Goal: Obtain resource: Download file/media

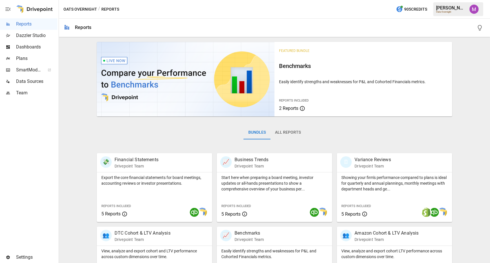
click at [21, 60] on span "Plans" at bounding box center [36, 58] width 41 height 7
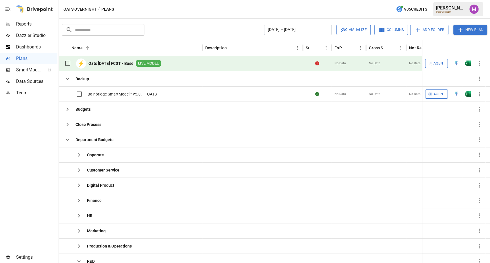
click at [122, 61] on b "Oats [DATE] FCST - Base" at bounding box center [110, 64] width 45 height 6
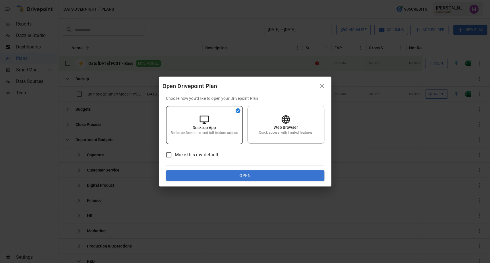
click at [322, 87] on icon "button" at bounding box center [322, 86] width 4 height 4
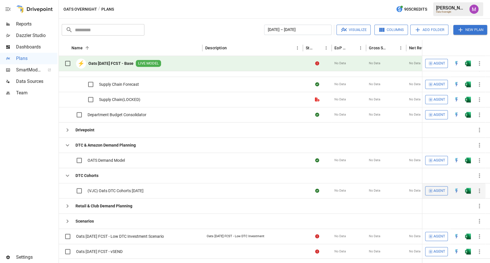
click at [132, 189] on span "(VJC) Oats DTC Cohorts [DATE]" at bounding box center [116, 191] width 56 height 6
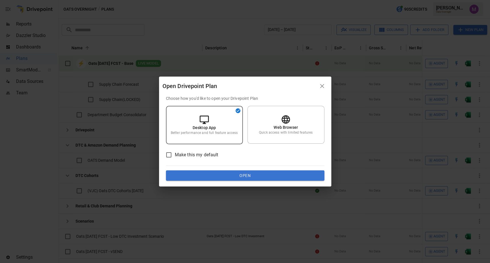
click at [238, 176] on button "Open" at bounding box center [245, 176] width 159 height 10
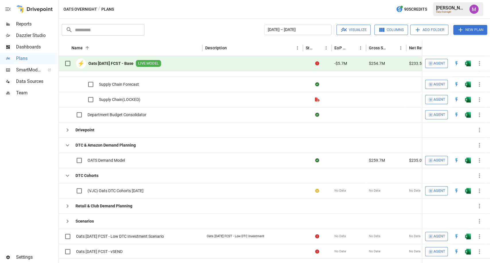
click at [33, 27] on span "Reports" at bounding box center [36, 24] width 41 height 7
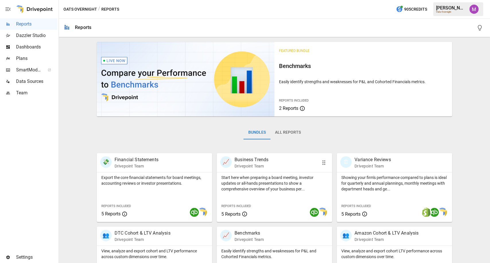
scroll to position [32, 0]
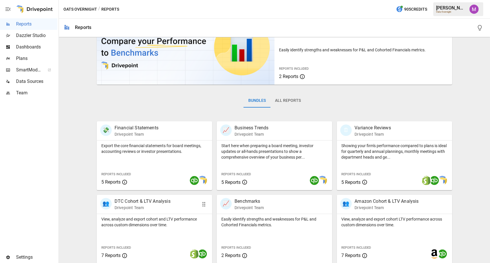
click at [152, 208] on p "Drivepoint Team" at bounding box center [143, 208] width 56 height 6
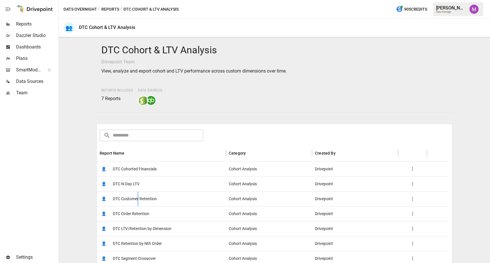
click at [138, 195] on span "DTC Customer Retention" at bounding box center [135, 199] width 44 height 15
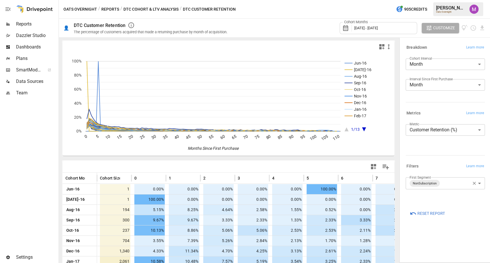
click at [385, 25] on div "Cohort Months [DATE] - [DATE]" at bounding box center [379, 28] width 78 height 12
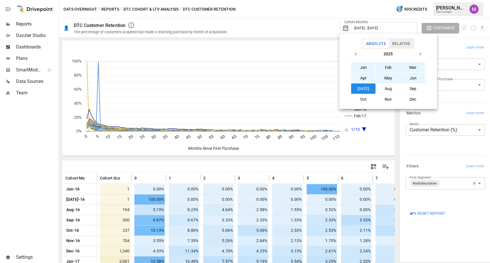
click at [393, 90] on button "Aug" at bounding box center [388, 89] width 25 height 10
click at [354, 51] on button "button" at bounding box center [356, 54] width 10 height 10
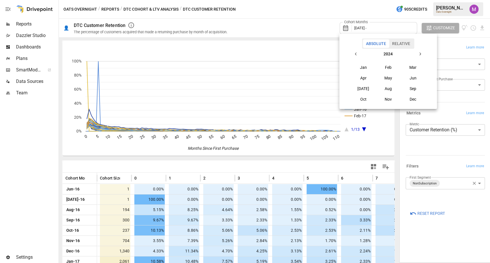
click at [354, 51] on button "button" at bounding box center [356, 54] width 10 height 10
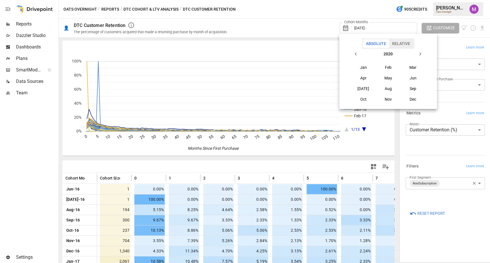
click at [354, 51] on button "button" at bounding box center [356, 54] width 10 height 10
click at [419, 53] on icon "button" at bounding box center [420, 54] width 5 height 5
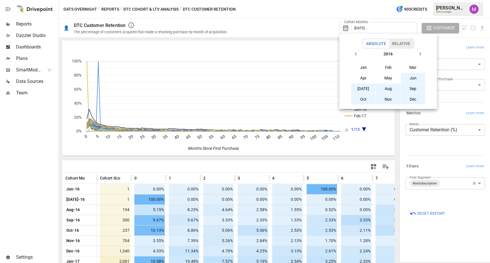
click at [418, 77] on button "Jun" at bounding box center [413, 78] width 25 height 10
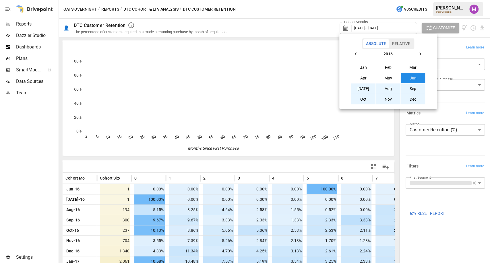
click at [470, 230] on div at bounding box center [245, 131] width 490 height 263
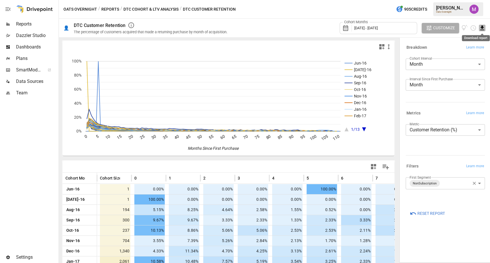
click at [480, 27] on icon "Download report" at bounding box center [482, 28] width 7 height 7
click at [462, 51] on li "Download as CSV" at bounding box center [465, 50] width 41 height 11
click at [453, 0] on body "Reports Dazzler Studio Dashboards Plans SmartModel ™ Data Sources Team Settings…" at bounding box center [245, 0] width 490 height 0
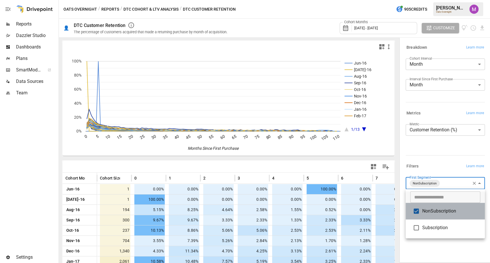
click at [436, 216] on li "NonSubscription" at bounding box center [445, 211] width 79 height 17
click at [437, 228] on span "Subscription" at bounding box center [452, 228] width 58 height 7
type input "**********"
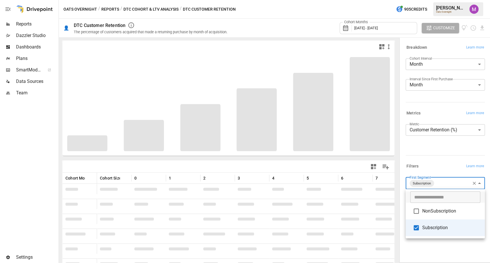
click at [437, 155] on div at bounding box center [245, 131] width 490 height 263
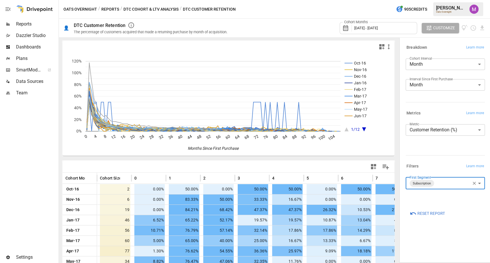
click at [444, 24] on span "Customize" at bounding box center [444, 27] width 22 height 7
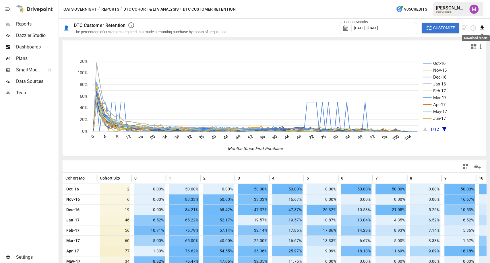
click at [483, 28] on icon "Download report" at bounding box center [483, 28] width 4 height 5
click at [467, 52] on li "Download as CSV" at bounding box center [465, 50] width 41 height 11
click at [32, 60] on span "Plans" at bounding box center [36, 58] width 41 height 7
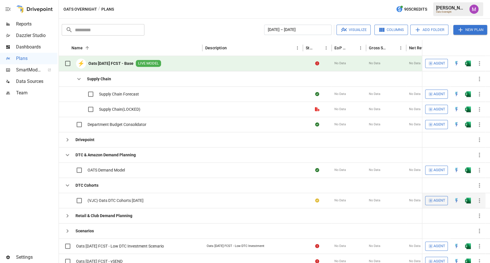
scroll to position [234, 0]
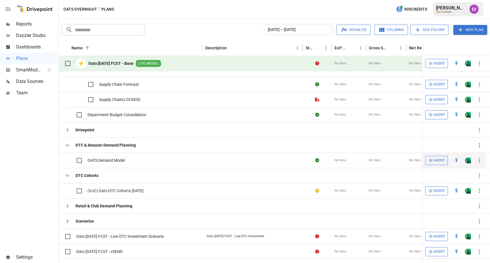
click at [116, 159] on span "OATS Demand Model" at bounding box center [106, 161] width 37 height 6
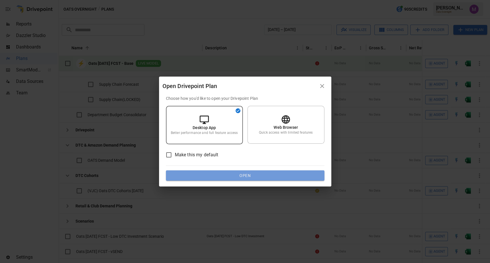
click at [246, 179] on button "Open" at bounding box center [245, 176] width 159 height 10
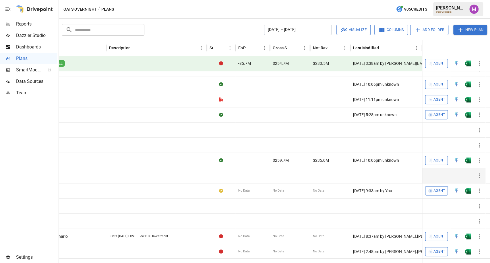
scroll to position [0, 0]
